Goal: Find contact information: Find contact information

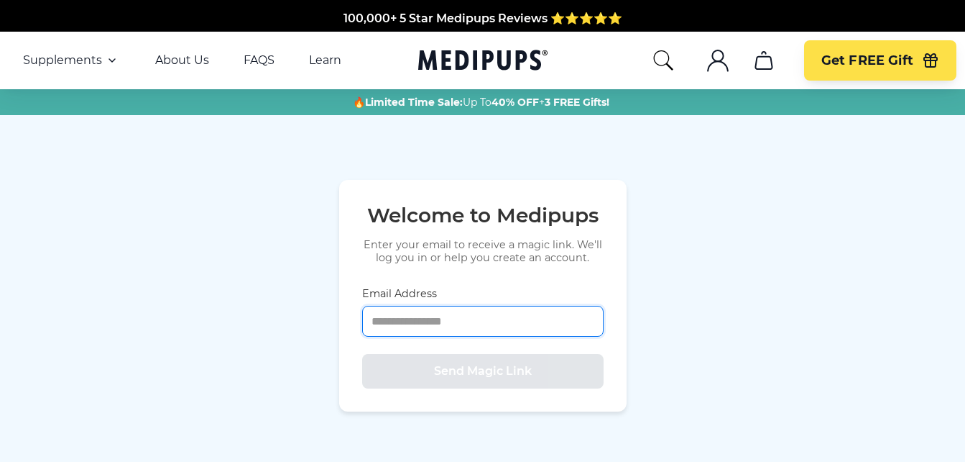
click at [423, 318] on input "Email Address" at bounding box center [483, 321] width 242 height 31
type input "**********"
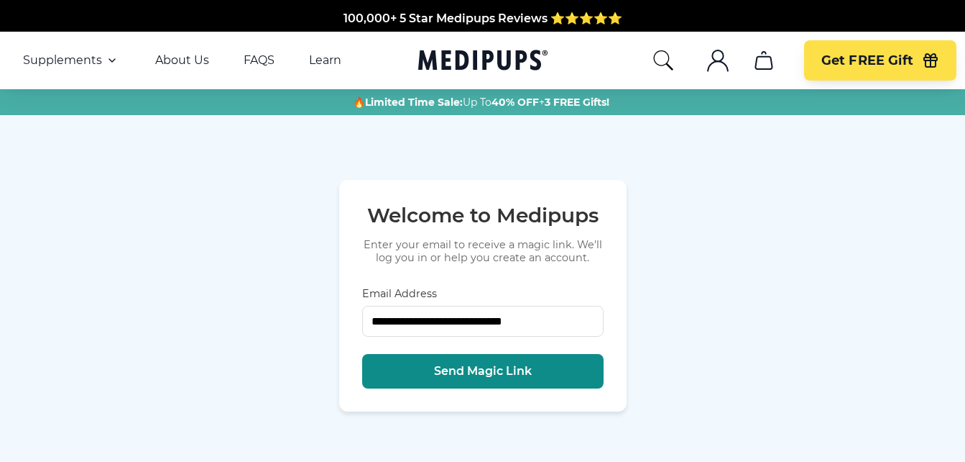
click at [462, 367] on span "Send Magic Link" at bounding box center [483, 371] width 98 height 14
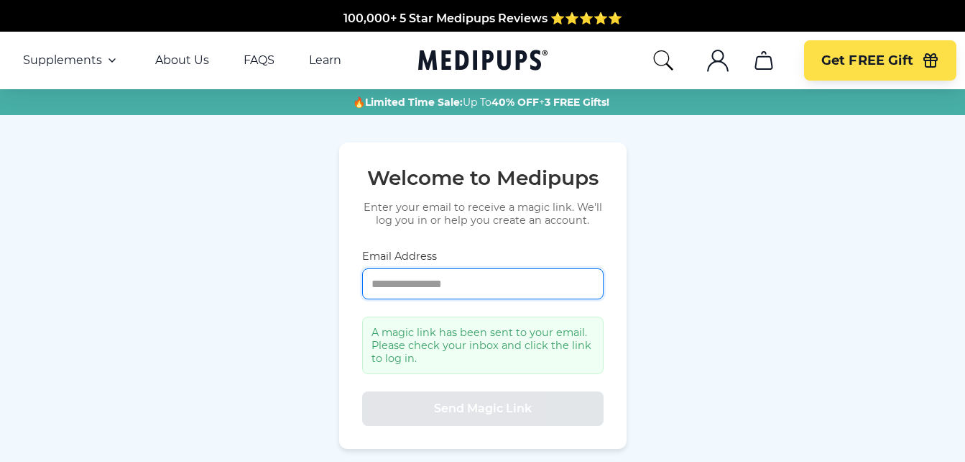
click at [407, 285] on input "Email Address" at bounding box center [483, 283] width 242 height 31
type input "**********"
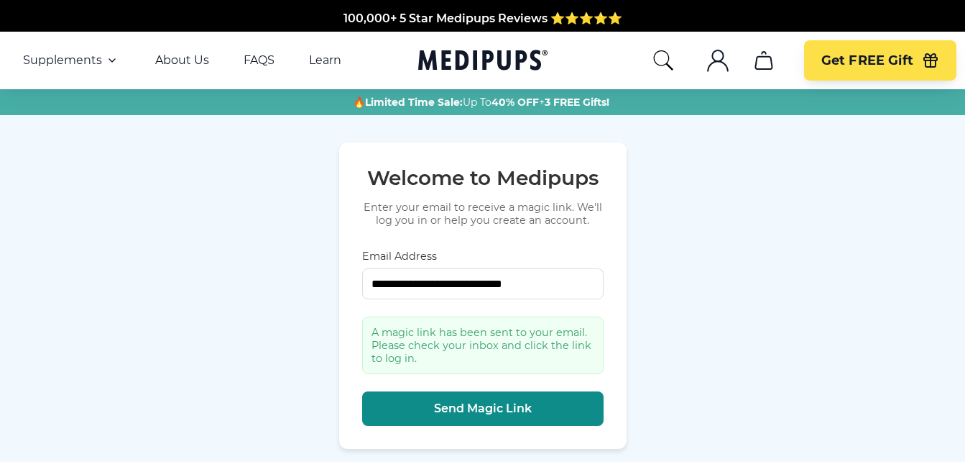
click at [462, 403] on span "Send Magic Link" at bounding box center [483, 408] width 98 height 14
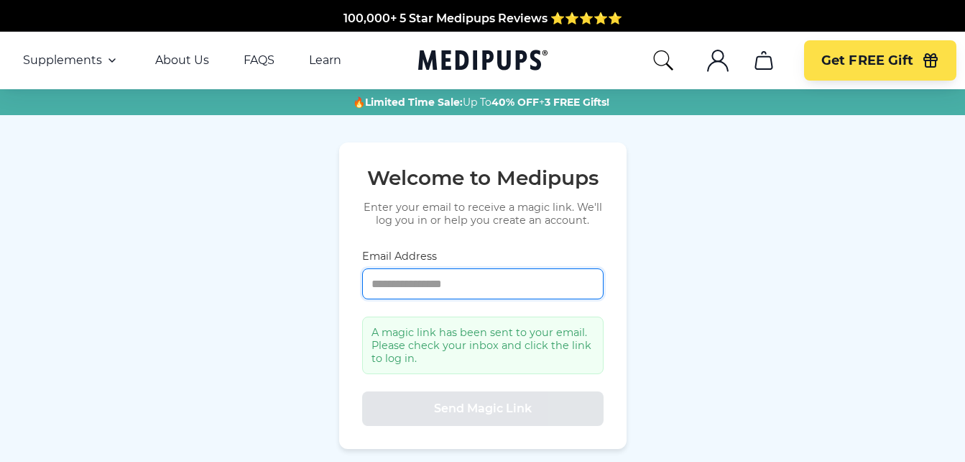
click at [414, 291] on input "Email Address" at bounding box center [483, 283] width 242 height 31
type input "**********"
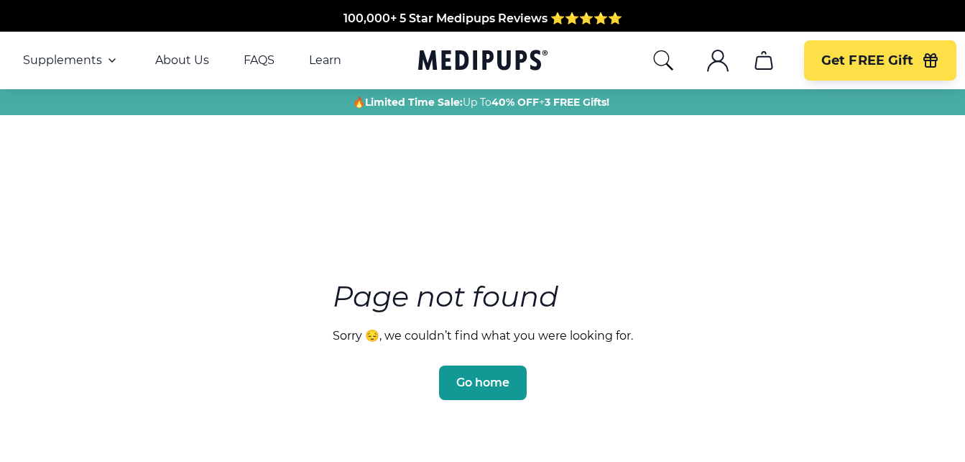
click at [719, 60] on icon ".cls-1{fill:none;stroke:currentColor;stroke-miterlimit:10;stroke-width:1.5px;}" at bounding box center [718, 60] width 23 height 23
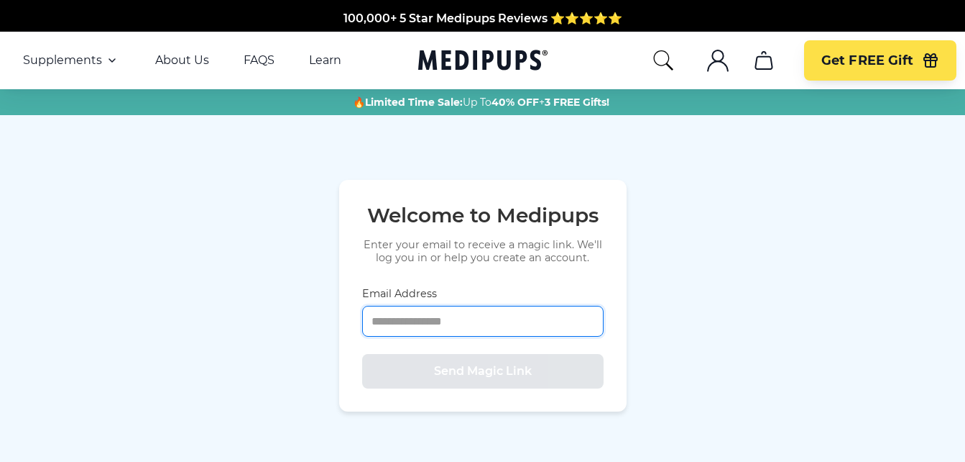
click at [410, 317] on input "Email Address" at bounding box center [483, 321] width 242 height 31
type input "**********"
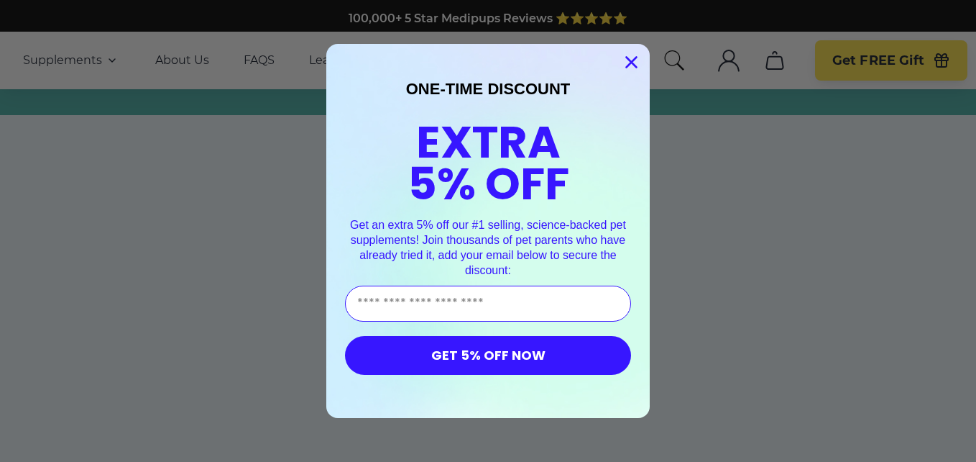
click at [621, 60] on circle "Close dialog" at bounding box center [632, 62] width 24 height 24
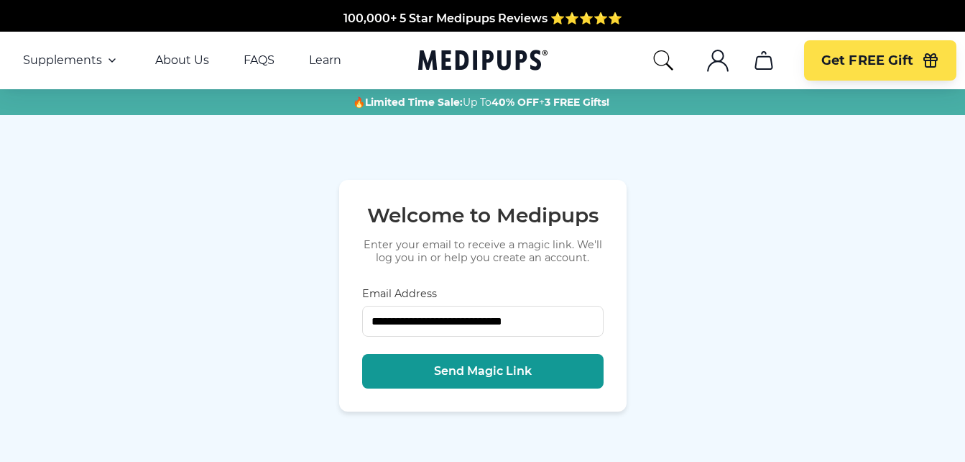
click at [763, 58] on icon "cart" at bounding box center [764, 60] width 23 height 23
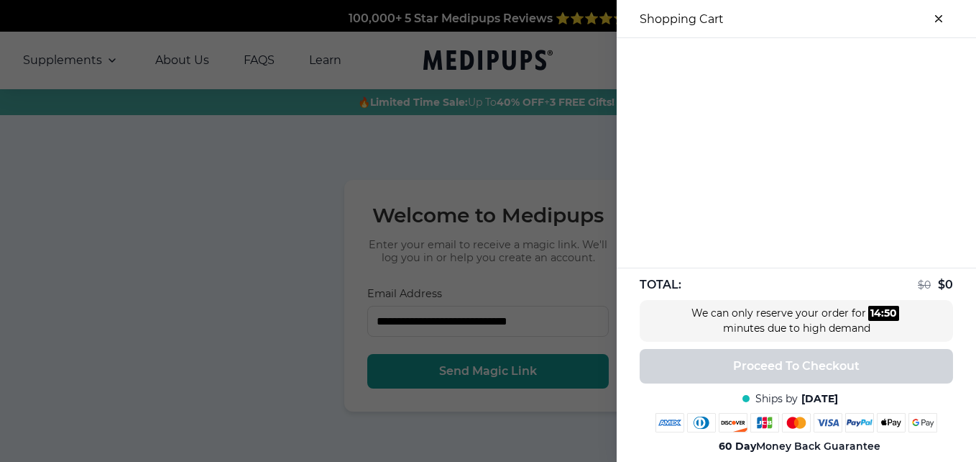
click at [936, 17] on icon "close-cart" at bounding box center [939, 19] width 6 height 6
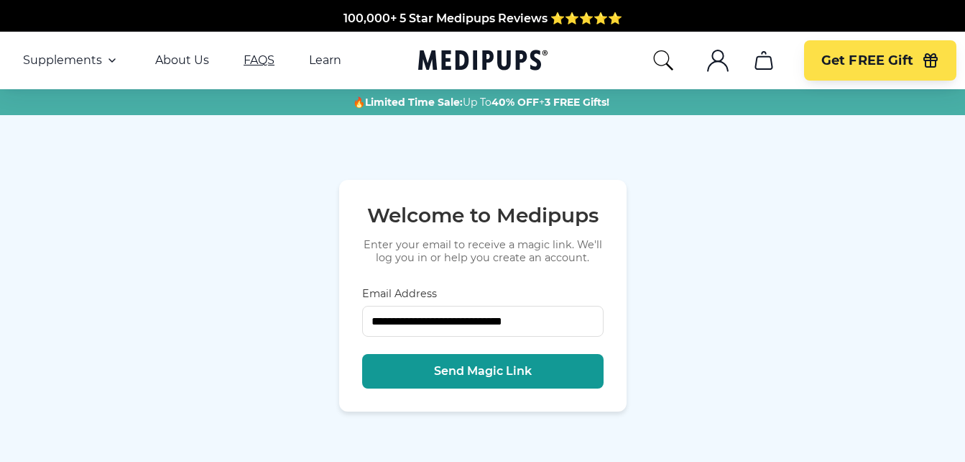
click at [252, 60] on link "FAQS" at bounding box center [259, 60] width 31 height 14
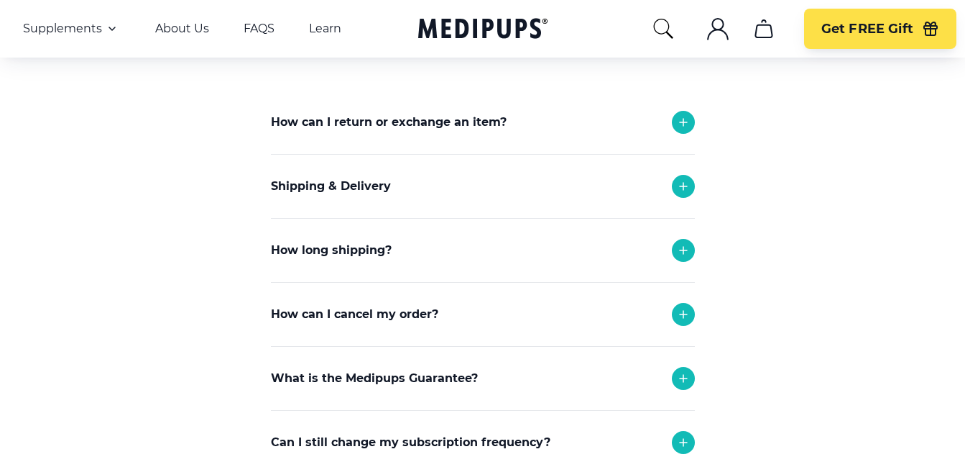
scroll to position [144, 0]
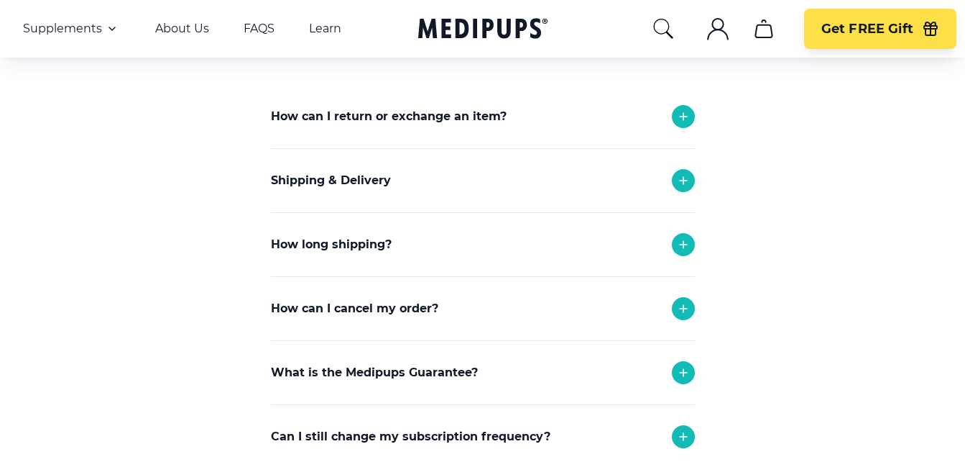
click at [684, 306] on icon at bounding box center [683, 308] width 17 height 17
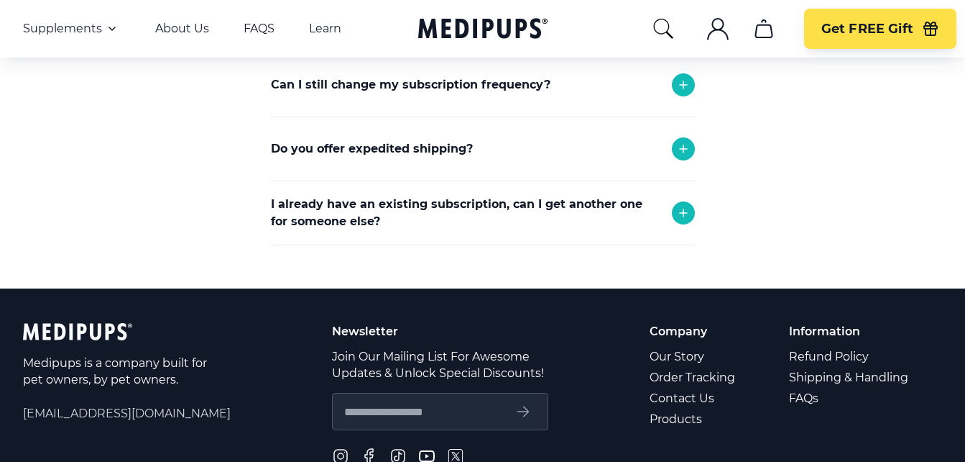
scroll to position [647, 0]
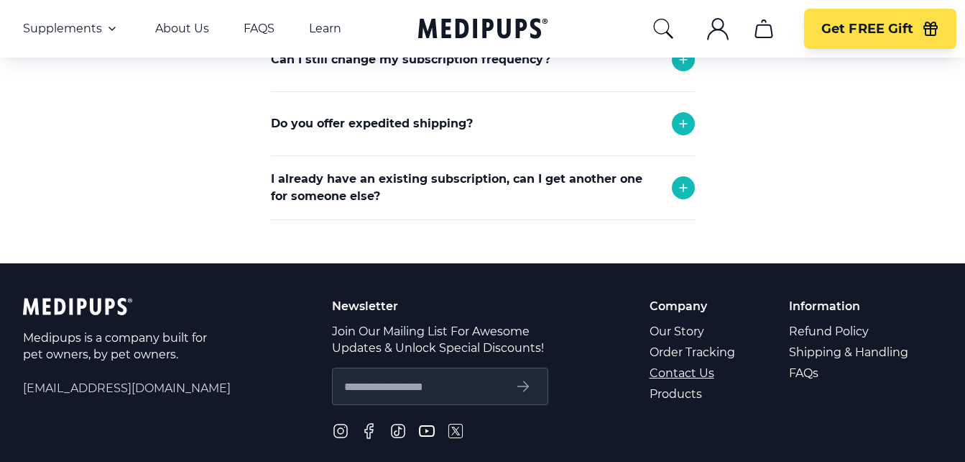
click at [689, 375] on link "Contact Us" at bounding box center [694, 372] width 88 height 21
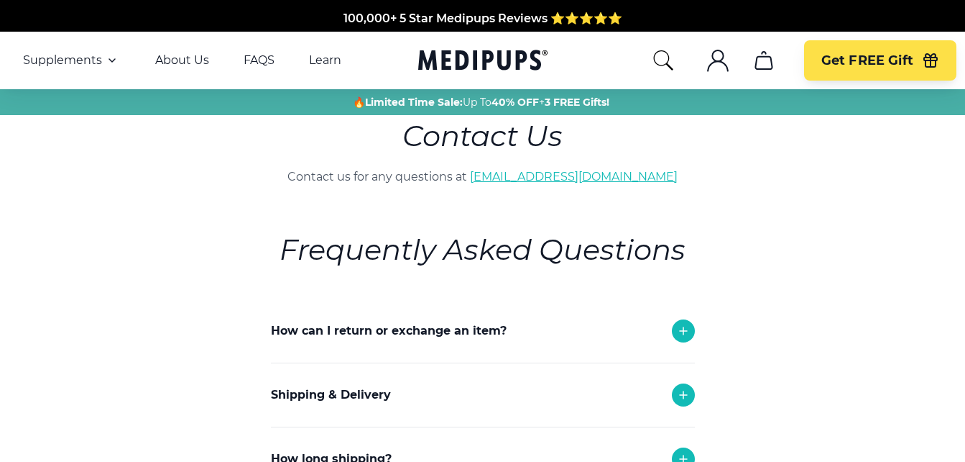
click at [569, 175] on link "[EMAIL_ADDRESS][DOMAIN_NAME]" at bounding box center [574, 177] width 208 height 14
click at [670, 172] on p "Contact us for any questions at support@medipups.com" at bounding box center [483, 176] width 585 height 17
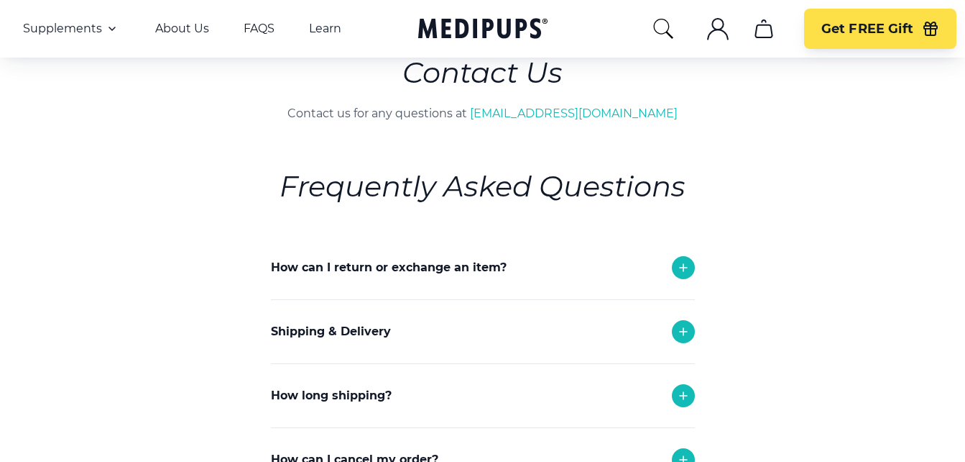
scroll to position [144, 0]
